Goal: Task Accomplishment & Management: Use online tool/utility

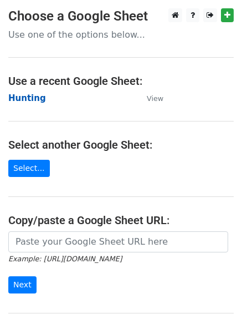
click at [27, 98] on strong "Hunting" at bounding box center [27, 98] width 38 height 10
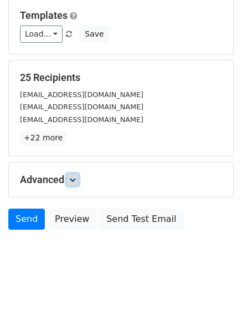
click at [75, 183] on link at bounding box center [73, 179] width 12 height 12
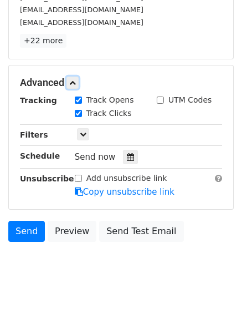
scroll to position [205, 0]
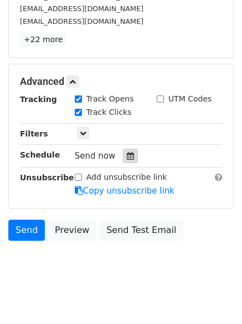
drag, startPoint x: 136, startPoint y: 158, endPoint x: 131, endPoint y: 157, distance: 5.7
click at [135, 158] on div "Send now" at bounding box center [140, 156] width 130 height 15
click at [131, 157] on div at bounding box center [130, 156] width 15 height 14
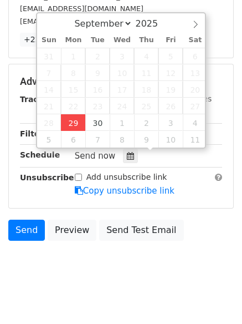
type input "2025-09-29 12:24"
type input "24"
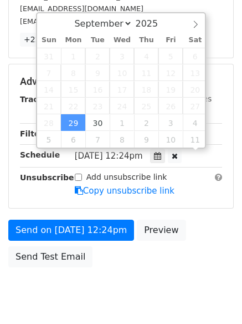
scroll to position [1, 0]
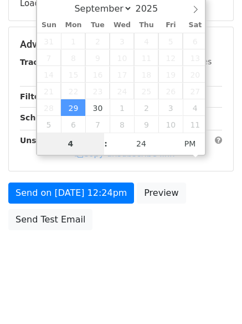
type input "4"
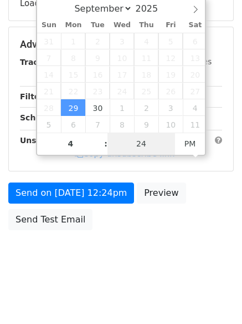
type input "2025-09-29 16:24"
type input "04"
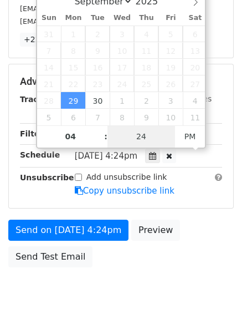
type input "1"
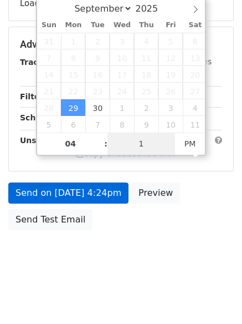
scroll to position [205, 0]
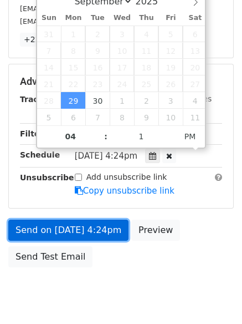
type input "2025-09-29 16:01"
click at [81, 227] on link "Send on Sep 29 at 4:24pm" at bounding box center [68, 230] width 120 height 21
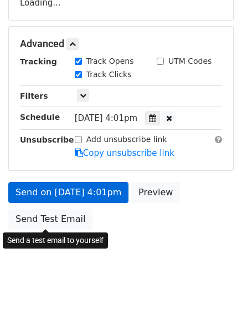
scroll to position [198, 0]
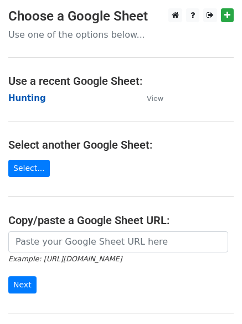
click at [27, 98] on strong "Hunting" at bounding box center [27, 98] width 38 height 10
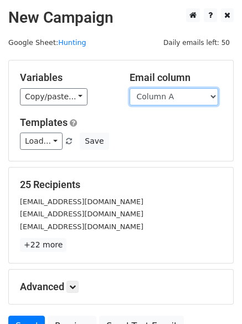
click at [166, 99] on select "Column A Column B Column C Column D Column E Column F" at bounding box center [174, 96] width 89 height 17
select select "Column B"
click at [130, 88] on select "Column A Column B Column C Column D Column E Column F" at bounding box center [174, 96] width 89 height 17
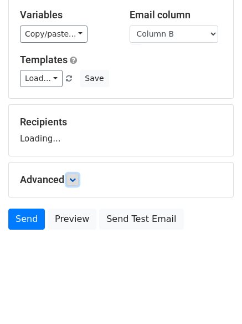
click at [74, 182] on icon at bounding box center [72, 179] width 7 height 7
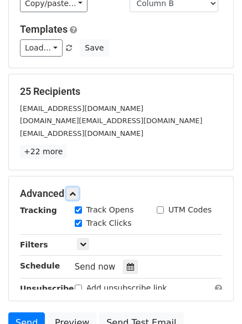
scroll to position [210, 0]
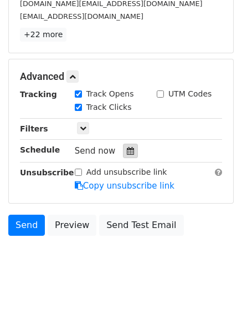
click at [127, 151] on icon at bounding box center [130, 151] width 7 height 8
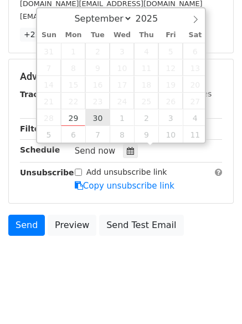
type input "2025-09-30 12:00"
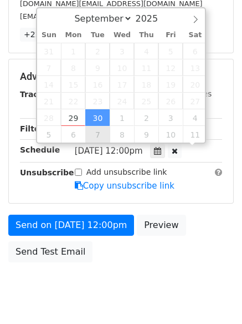
scroll to position [1, 0]
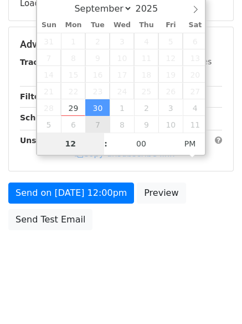
type input "5"
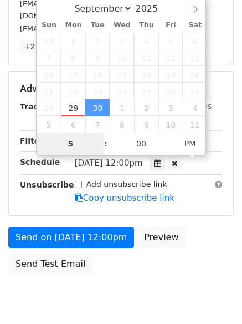
scroll to position [210, 0]
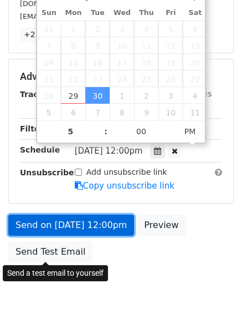
type input "2025-09-30 17:00"
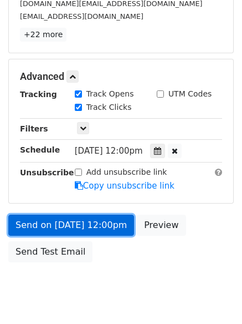
click at [58, 217] on link "Send on Sep 30 at 12:00pm" at bounding box center [71, 225] width 126 height 21
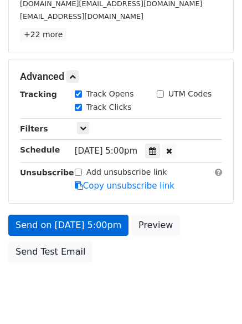
scroll to position [198, 0]
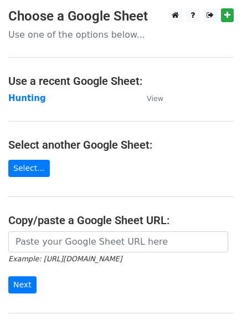
click at [22, 92] on td "Hunting" at bounding box center [71, 98] width 127 height 13
click at [22, 94] on strong "Hunting" at bounding box center [27, 98] width 38 height 10
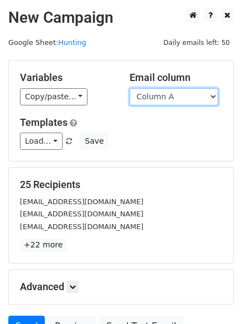
click at [178, 101] on select "Column A Column B Column C Column D Column E Column F" at bounding box center [174, 96] width 89 height 17
select select "Column C"
click at [130, 88] on select "Column A Column B Column C Column D Column E Column F" at bounding box center [174, 96] width 89 height 17
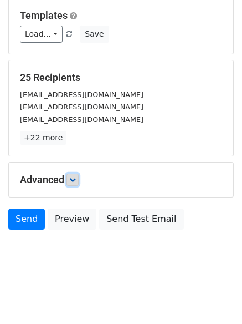
drag, startPoint x: 70, startPoint y: 179, endPoint x: 78, endPoint y: 187, distance: 11.0
click at [70, 179] on link at bounding box center [73, 179] width 12 height 12
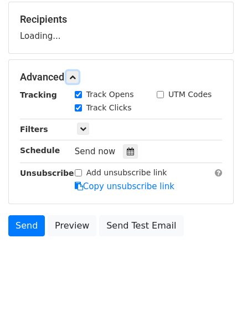
scroll to position [166, 0]
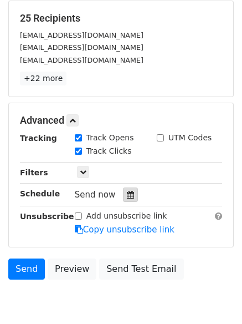
click at [127, 192] on icon at bounding box center [130, 195] width 7 height 8
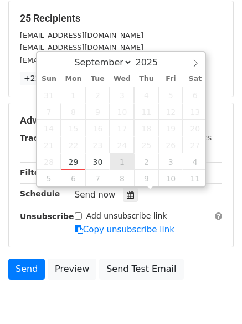
type input "2025-10-01 12:00"
select select "9"
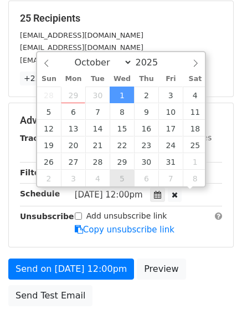
scroll to position [1, 0]
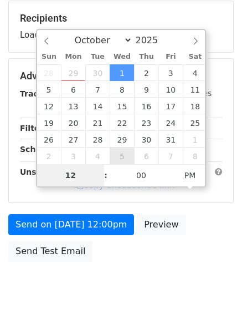
type input "6"
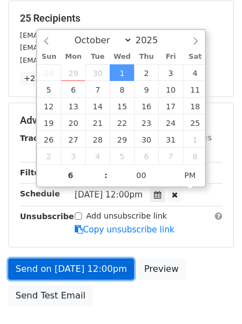
type input "2025-10-01 18:00"
click at [83, 272] on link "Send on Oct 1 at 12:00pm" at bounding box center [71, 268] width 126 height 21
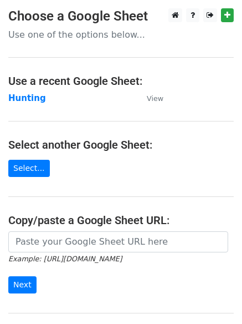
click at [23, 92] on td "Hunting" at bounding box center [71, 98] width 127 height 13
click at [23, 98] on strong "Hunting" at bounding box center [27, 98] width 38 height 10
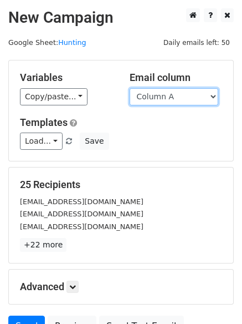
click at [161, 103] on select "Column A Column B Column C Column D Column E Column F" at bounding box center [174, 96] width 89 height 17
click at [130, 88] on select "Column A Column B Column C Column D Column E Column F" at bounding box center [174, 96] width 89 height 17
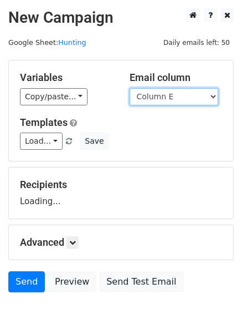
click at [158, 93] on select "Column A Column B Column C Column D Column E Column F" at bounding box center [174, 96] width 89 height 17
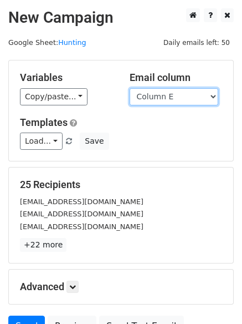
select select "Column D"
click at [130, 88] on select "Column A Column B Column C Column D Column E Column F" at bounding box center [174, 96] width 89 height 17
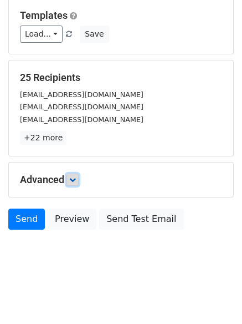
click at [72, 181] on icon at bounding box center [72, 179] width 7 height 7
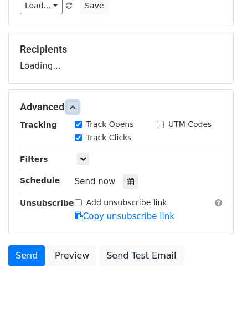
scroll to position [166, 0]
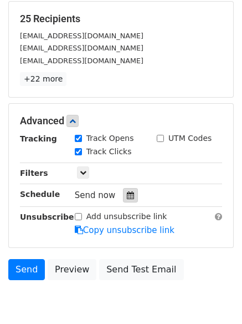
click at [127, 196] on icon at bounding box center [130, 195] width 7 height 8
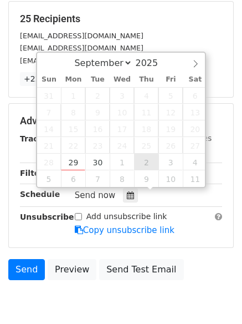
type input "2025-10-02 12:00"
select select "9"
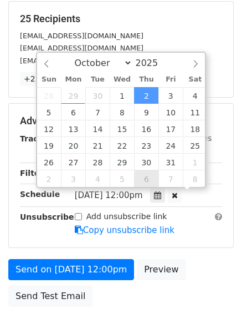
scroll to position [1, 0]
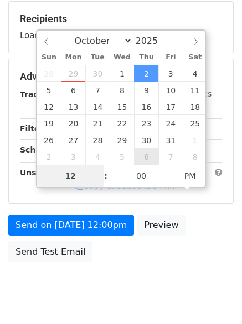
type input "7"
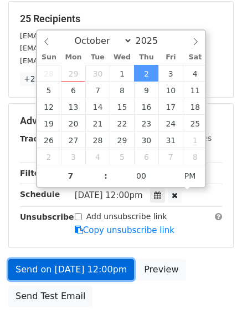
type input "2025-10-02 19:00"
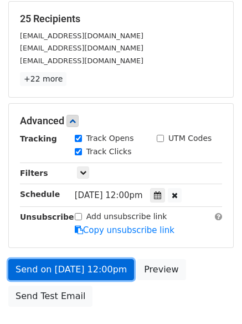
click at [91, 262] on link "Send on Oct 2 at 12:00pm" at bounding box center [71, 269] width 126 height 21
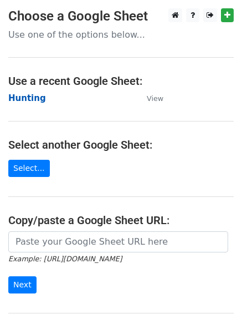
click at [30, 95] on strong "Hunting" at bounding box center [27, 98] width 38 height 10
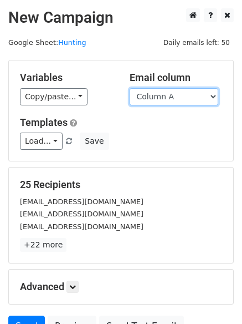
drag, startPoint x: 0, startPoint y: 0, endPoint x: 186, endPoint y: 99, distance: 210.5
click at [186, 99] on select "Column A Column B Column C Column D Column E Column F" at bounding box center [174, 96] width 89 height 17
select select "Column E"
click at [130, 88] on select "Column A Column B Column C Column D Column E Column F" at bounding box center [174, 96] width 89 height 17
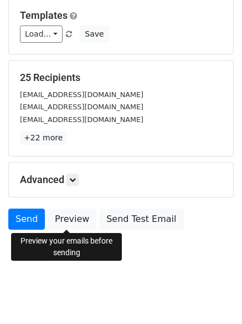
click at [81, 185] on h5 "Advanced" at bounding box center [121, 179] width 202 height 12
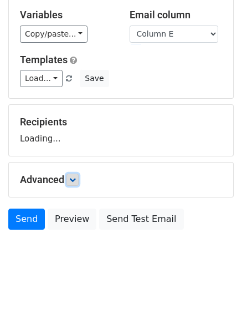
click at [79, 180] on link at bounding box center [73, 179] width 12 height 12
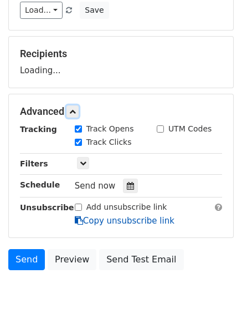
scroll to position [171, 0]
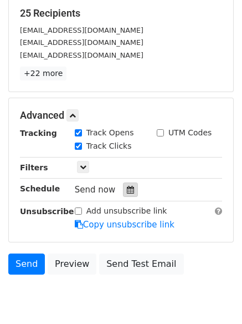
click at [127, 192] on icon at bounding box center [130, 190] width 7 height 8
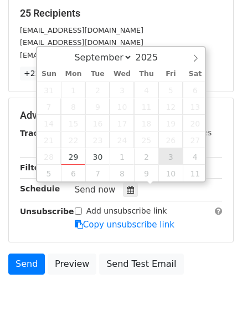
type input "2025-10-03 12:00"
select select "9"
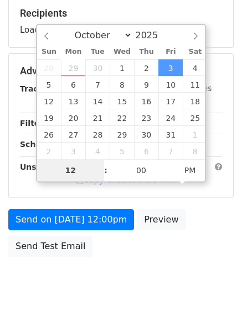
type input "8"
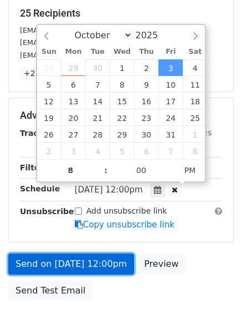
type input "2025-10-03 20:00"
click at [73, 257] on link "Send on Oct 3 at 12:00pm" at bounding box center [71, 263] width 126 height 21
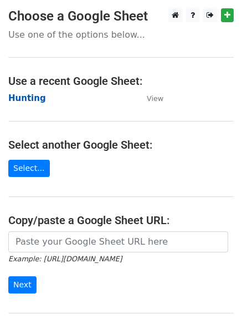
click at [25, 97] on strong "Hunting" at bounding box center [27, 98] width 38 height 10
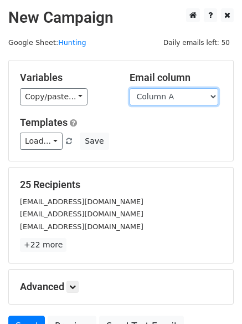
click at [174, 96] on select "Column A Column B Column C Column D Column E Column F" at bounding box center [174, 96] width 89 height 17
select select "Column F"
click at [130, 88] on select "Column A Column B Column C Column D Column E Column F" at bounding box center [174, 96] width 89 height 17
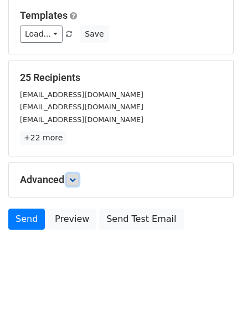
click at [72, 181] on icon at bounding box center [72, 179] width 7 height 7
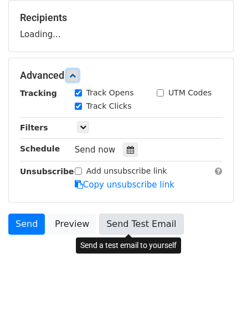
scroll to position [168, 0]
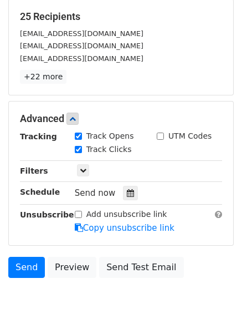
click at [122, 202] on div "Tracking Track Opens UTM Codes Track Clicks Filters Only include spreadsheet ro…" at bounding box center [121, 182] width 202 height 104
click at [127, 192] on icon at bounding box center [130, 193] width 7 height 8
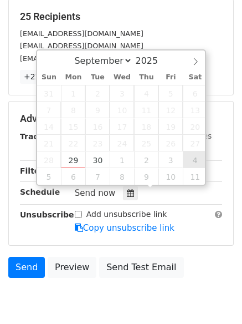
type input "[DATE] 12:00"
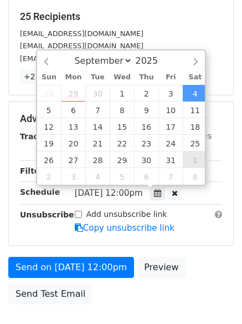
select select "9"
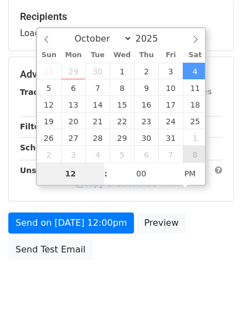
type input "9"
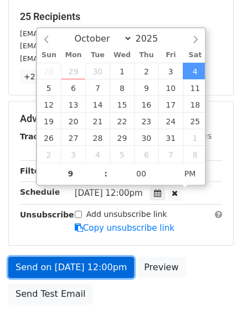
type input "[DATE] 21:00"
click at [62, 262] on link "Send on [DATE] 12:00pm" at bounding box center [71, 267] width 126 height 21
